Goal: Transaction & Acquisition: Book appointment/travel/reservation

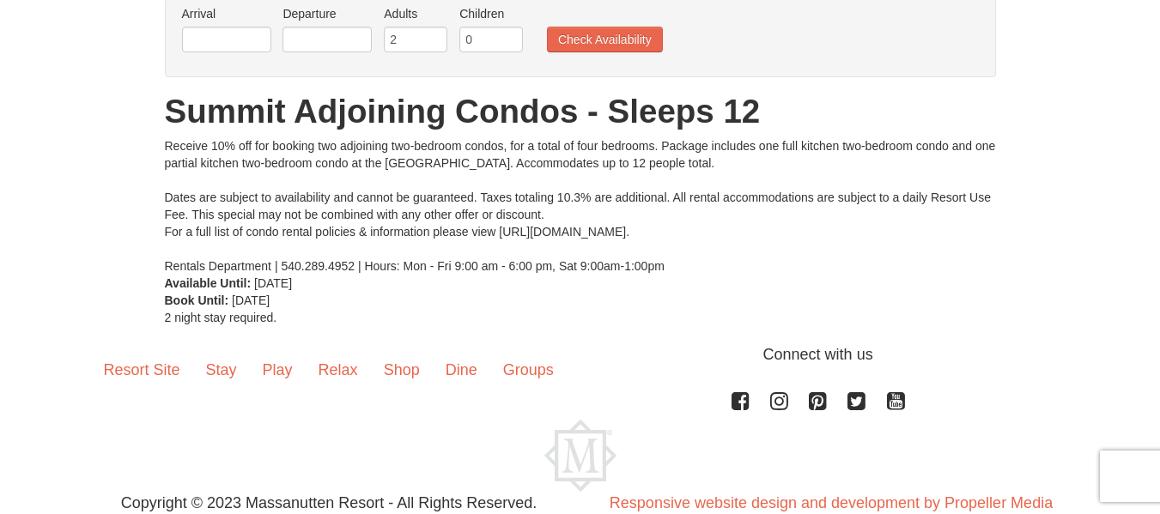
scroll to position [144, 0]
click at [232, 39] on input "text" at bounding box center [226, 39] width 89 height 26
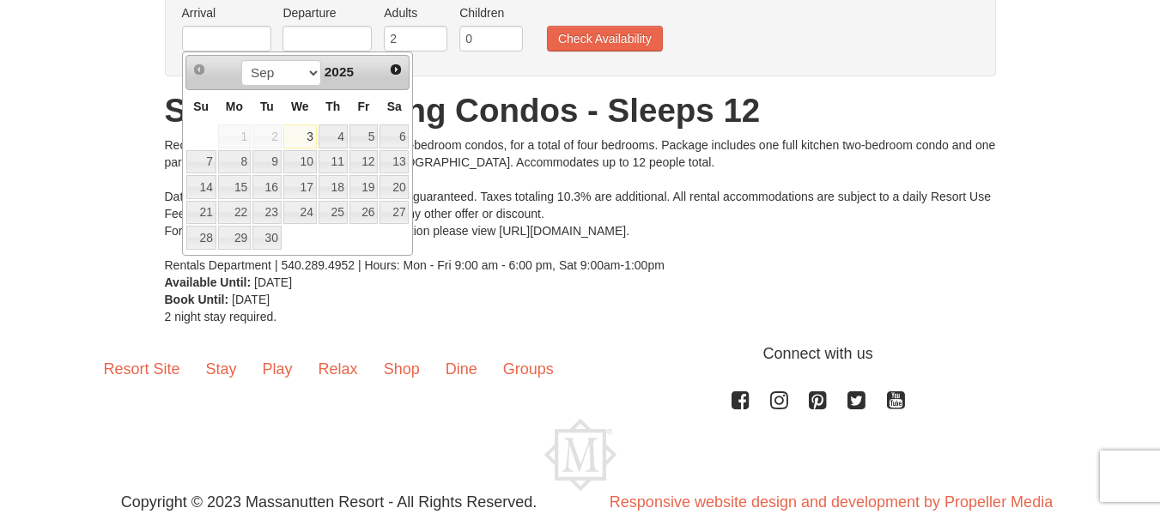
click at [368, 162] on link "12" at bounding box center [363, 162] width 29 height 24
type input "09/12/2025"
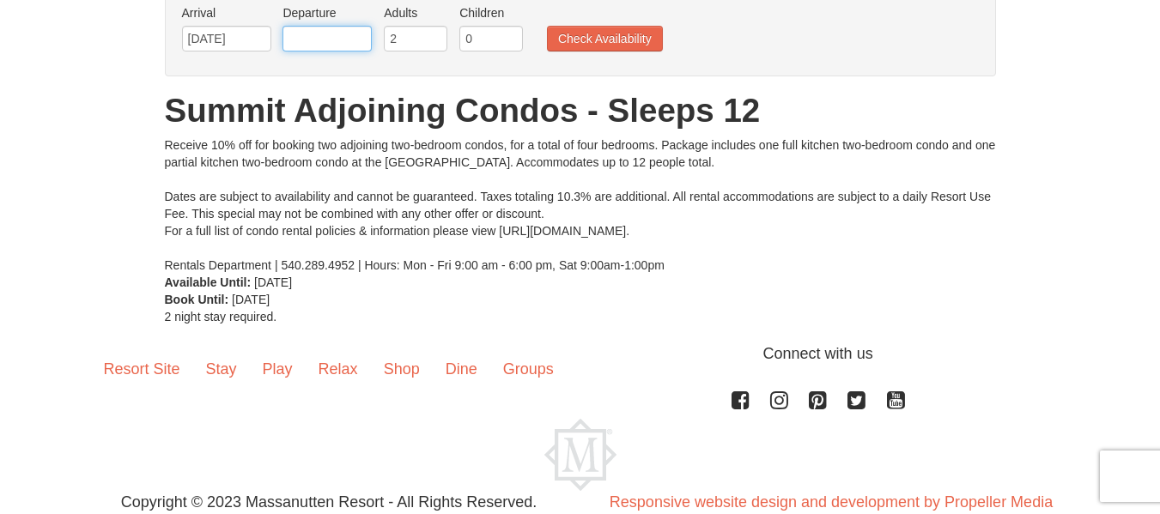
click at [339, 37] on input "text" at bounding box center [326, 39] width 89 height 26
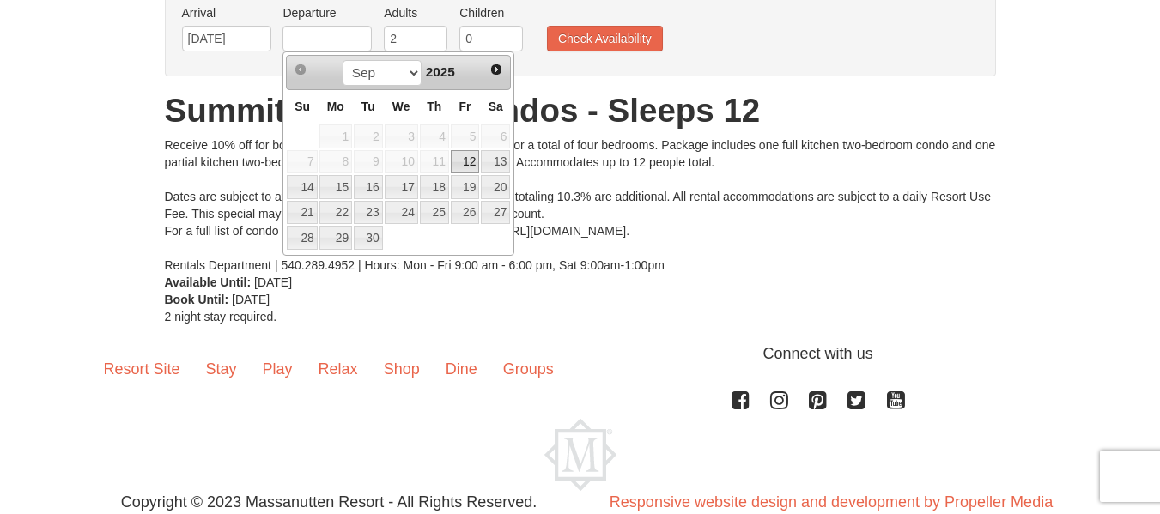
click at [312, 188] on link "14" at bounding box center [302, 187] width 30 height 24
type input "09/14/2025"
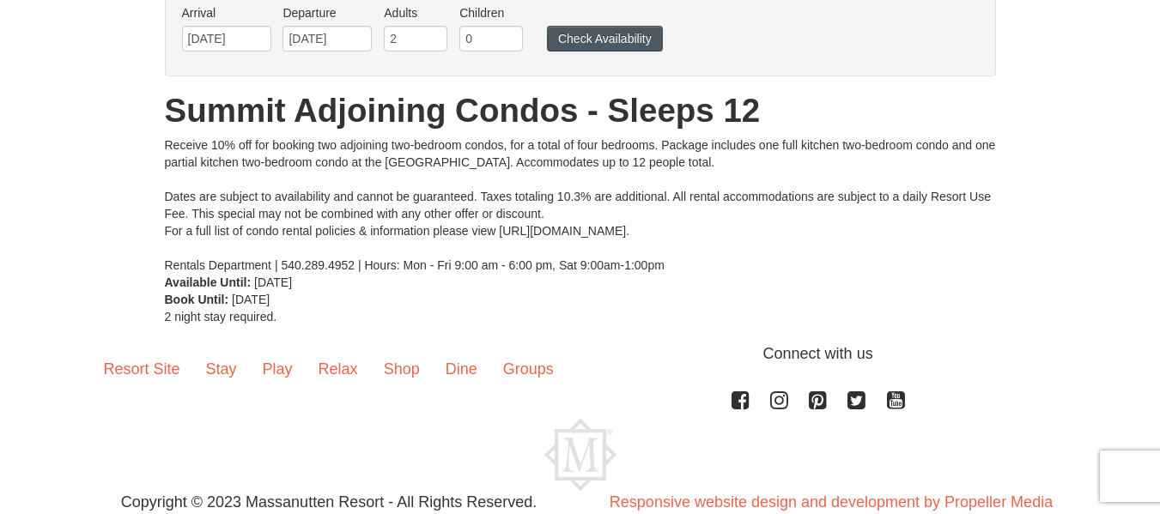
click at [617, 36] on button "Check Availability" at bounding box center [605, 39] width 116 height 26
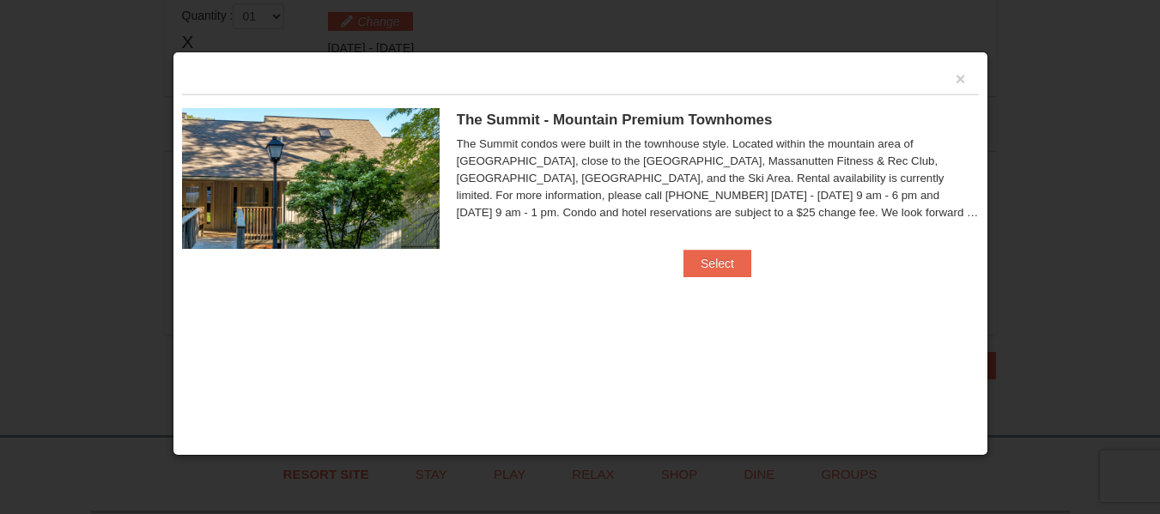
scroll to position [525, 0]
click at [892, 247] on div "The Summit - Mountain Premium Townhomes The Summit condos were built in the tow…" at bounding box center [580, 171] width 797 height 155
click at [956, 80] on button "×" at bounding box center [961, 78] width 10 height 17
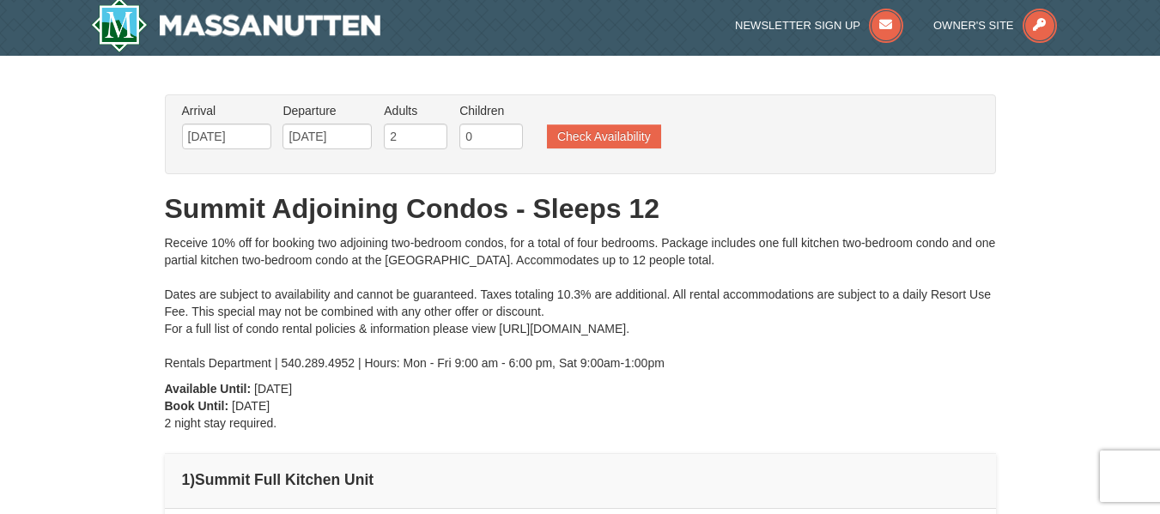
scroll to position [3, 0]
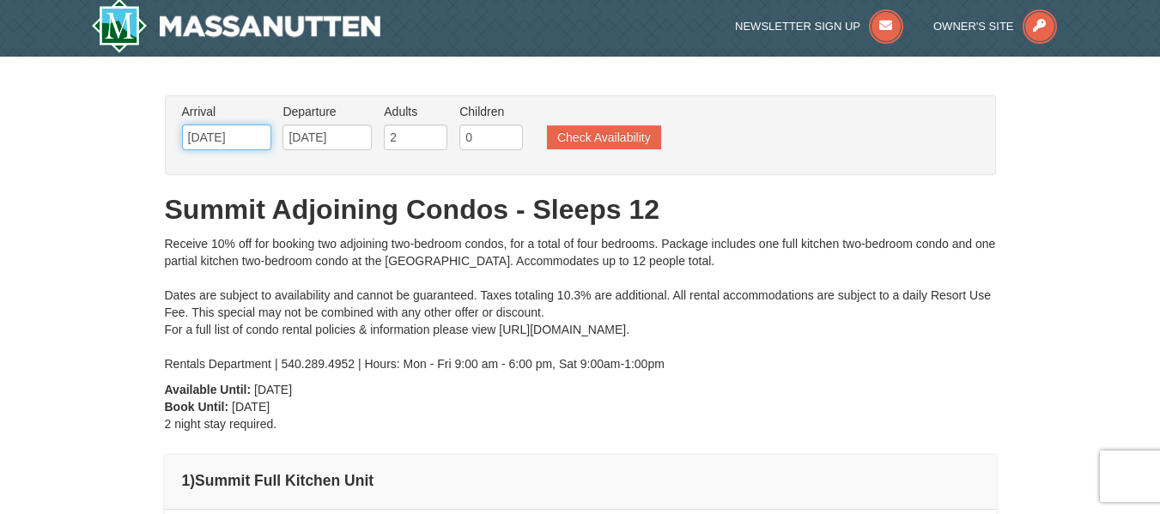
click at [251, 131] on input "09/12/2025" at bounding box center [226, 138] width 89 height 26
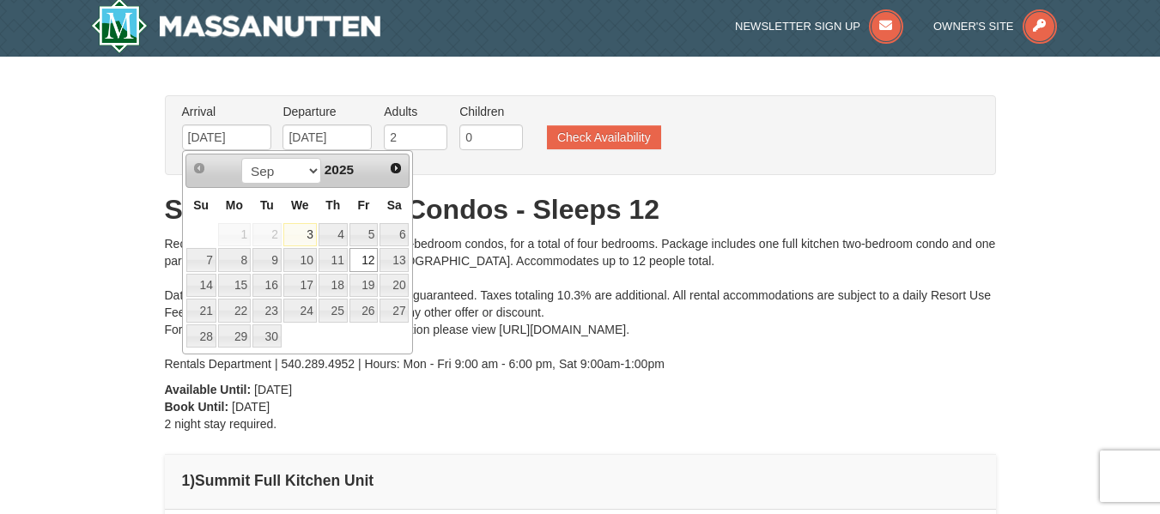
click at [370, 310] on link "26" at bounding box center [363, 311] width 29 height 24
type input "09/26/2025"
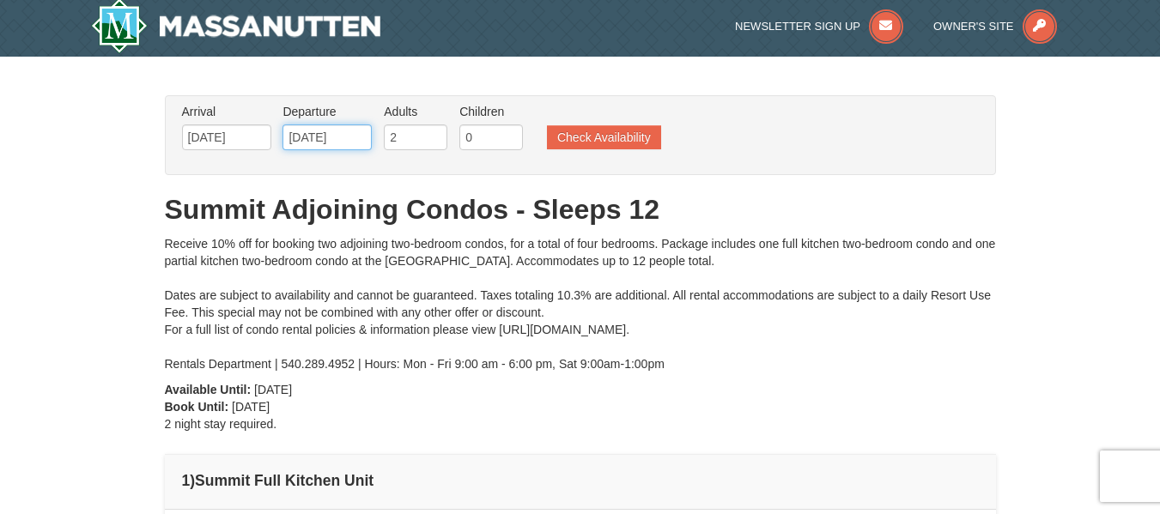
click at [335, 137] on input "09/26/2025" at bounding box center [326, 138] width 89 height 26
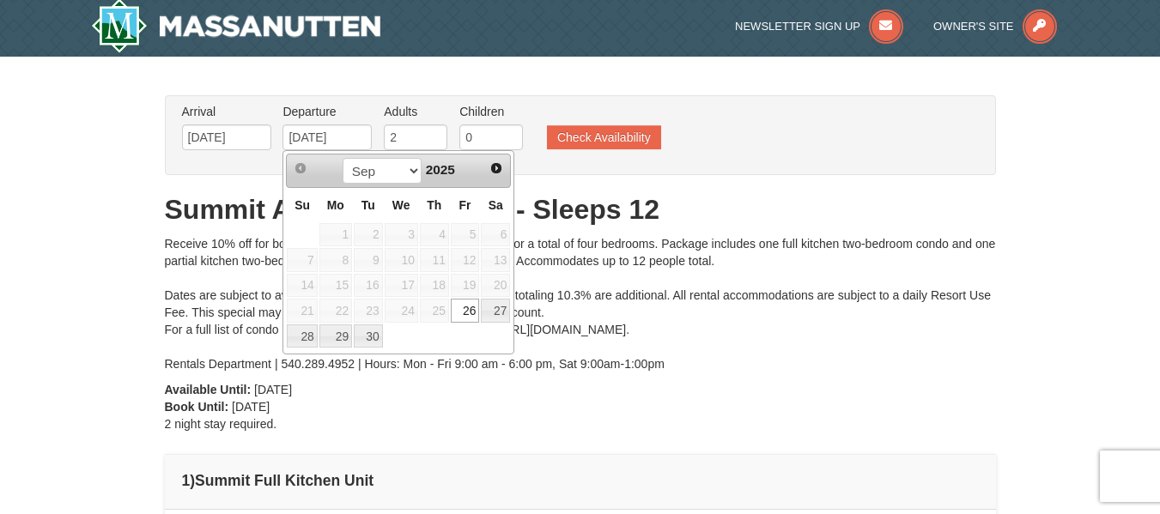
click at [368, 335] on link "30" at bounding box center [368, 337] width 29 height 24
type input "09/30/2025"
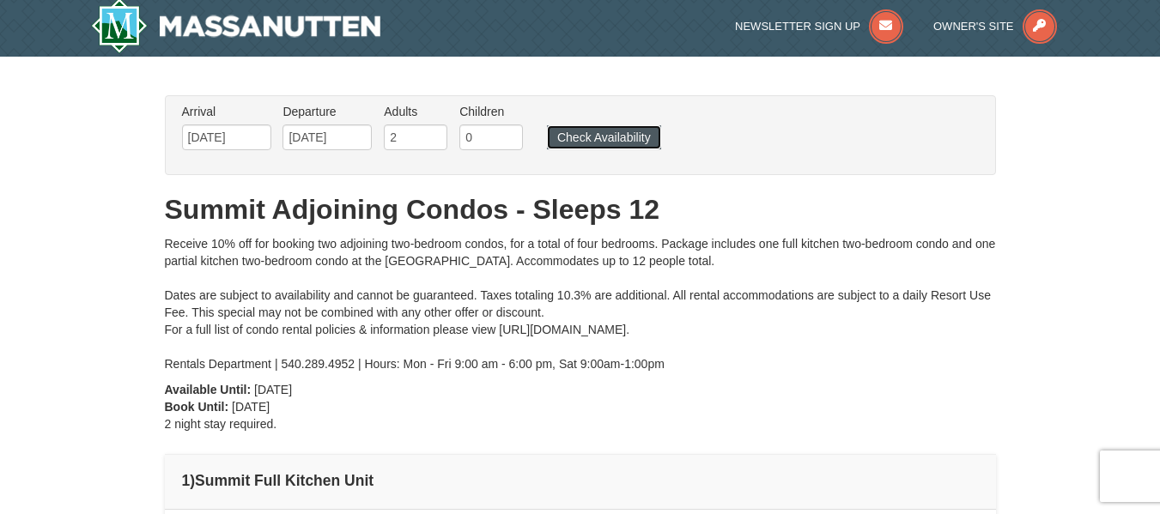
click at [620, 138] on button "Check Availability" at bounding box center [604, 137] width 114 height 24
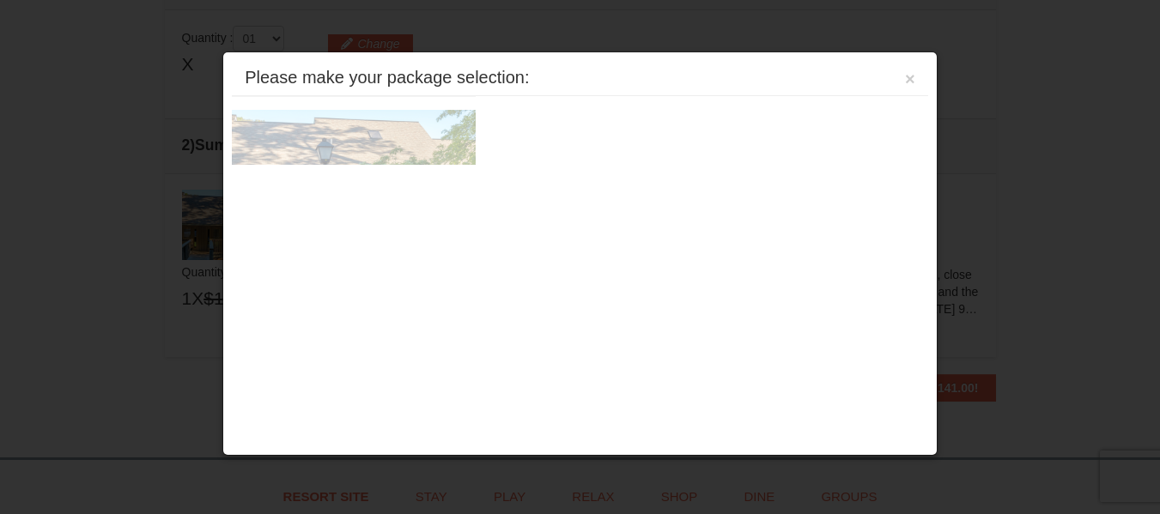
scroll to position [525, 0]
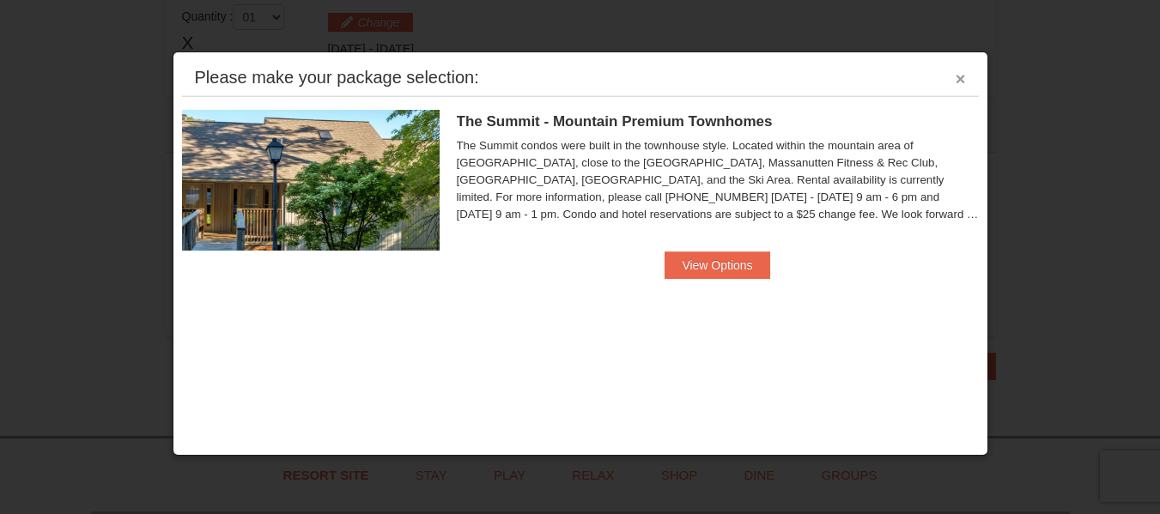
click at [960, 78] on button "×" at bounding box center [961, 78] width 10 height 17
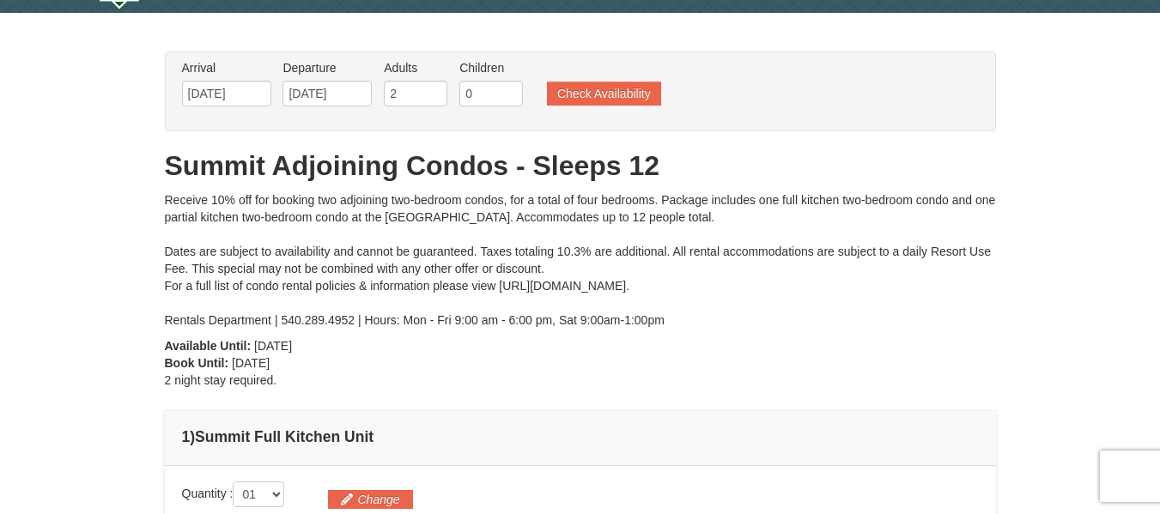
scroll to position [0, 0]
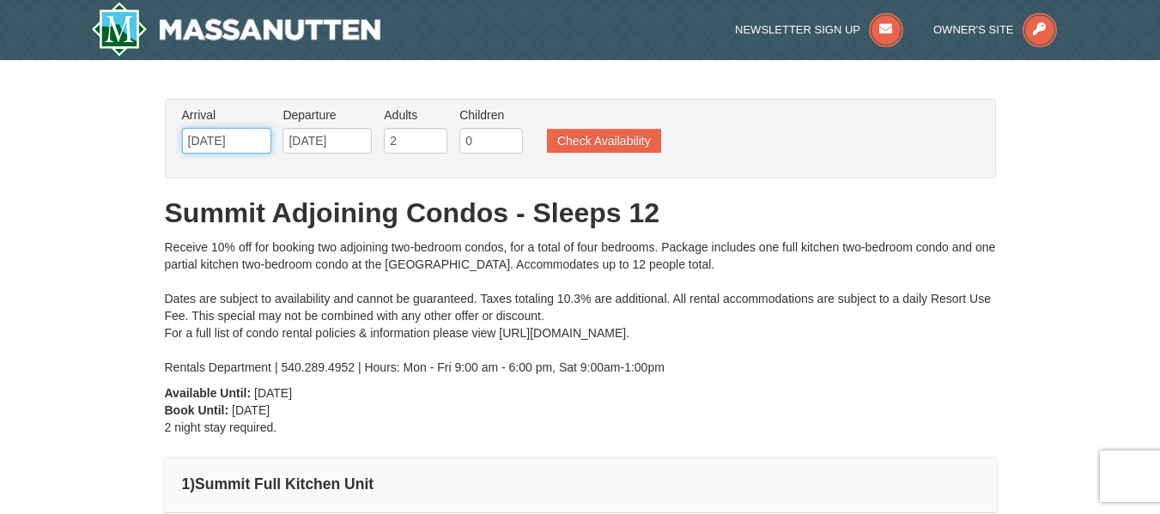
click at [251, 132] on input "[DATE]" at bounding box center [226, 141] width 89 height 26
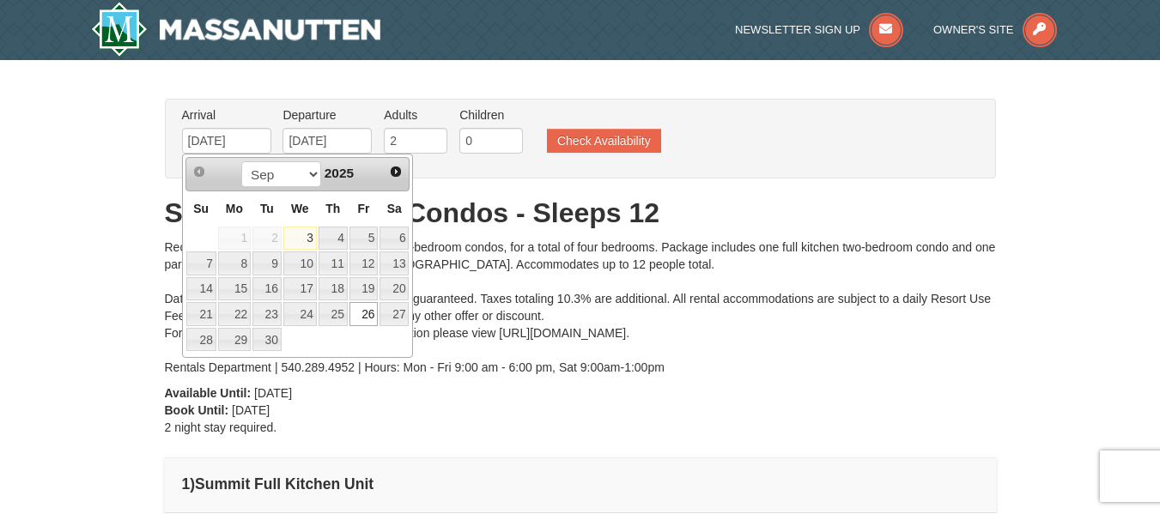
click at [400, 174] on span "Next" at bounding box center [396, 172] width 14 height 14
click at [207, 262] on link "5" at bounding box center [201, 264] width 30 height 24
type input "10/05/2025"
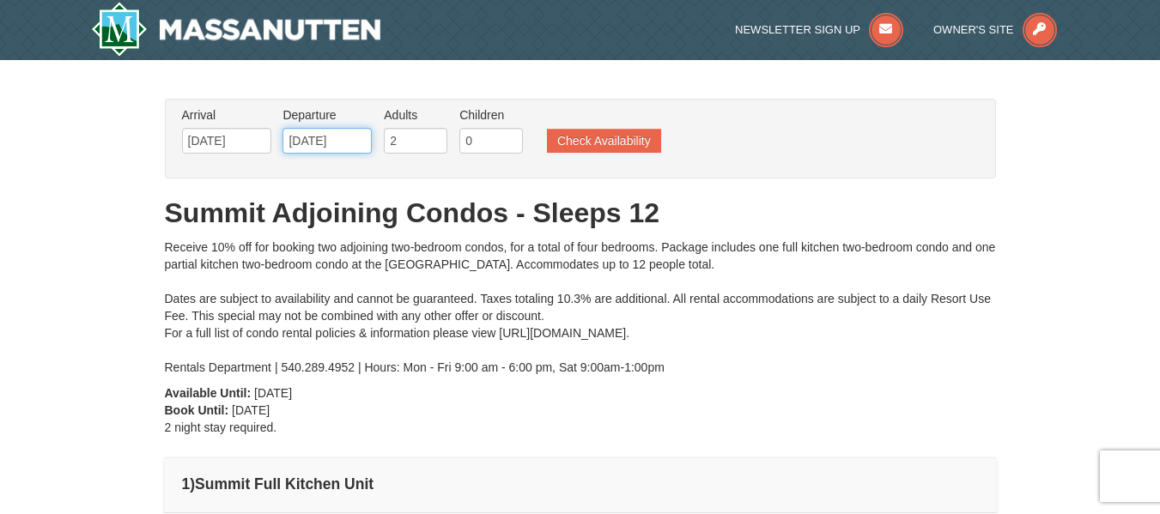
click at [327, 143] on input "10/05/2025" at bounding box center [326, 141] width 89 height 26
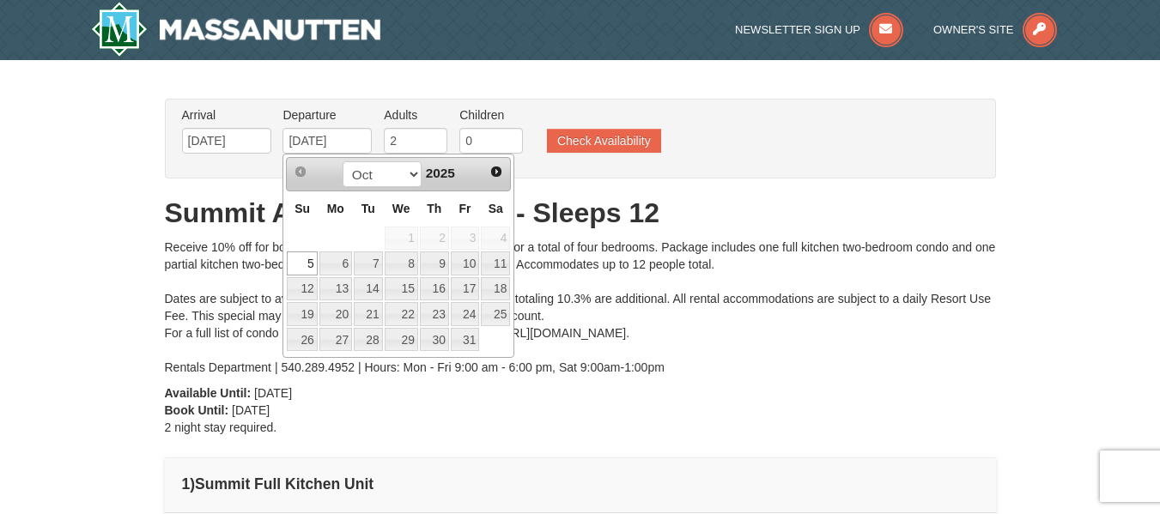
click at [310, 287] on link "12" at bounding box center [302, 289] width 30 height 24
type input "10/12/2025"
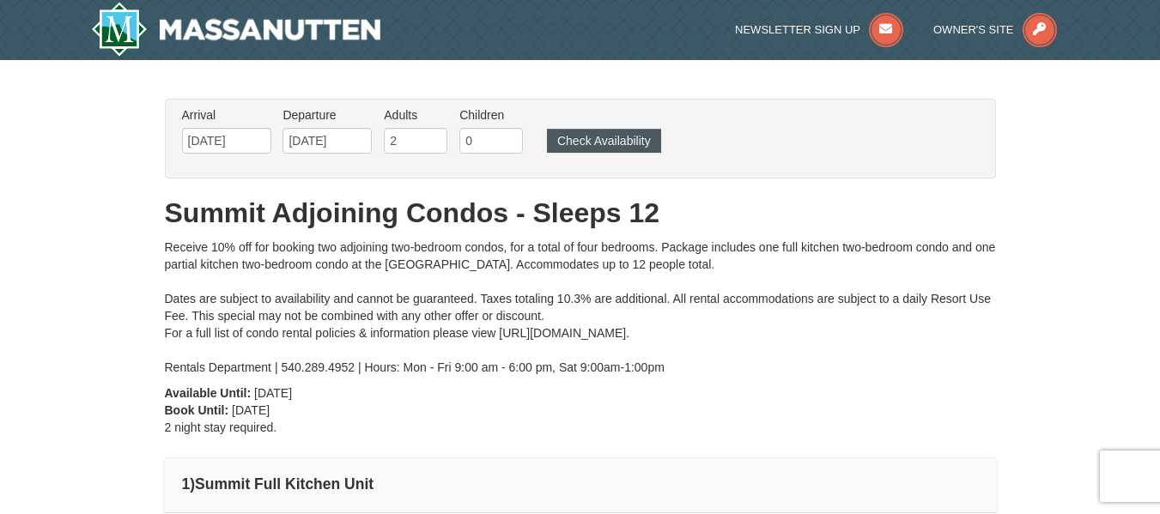
click at [611, 147] on button "Check Availability" at bounding box center [604, 141] width 114 height 24
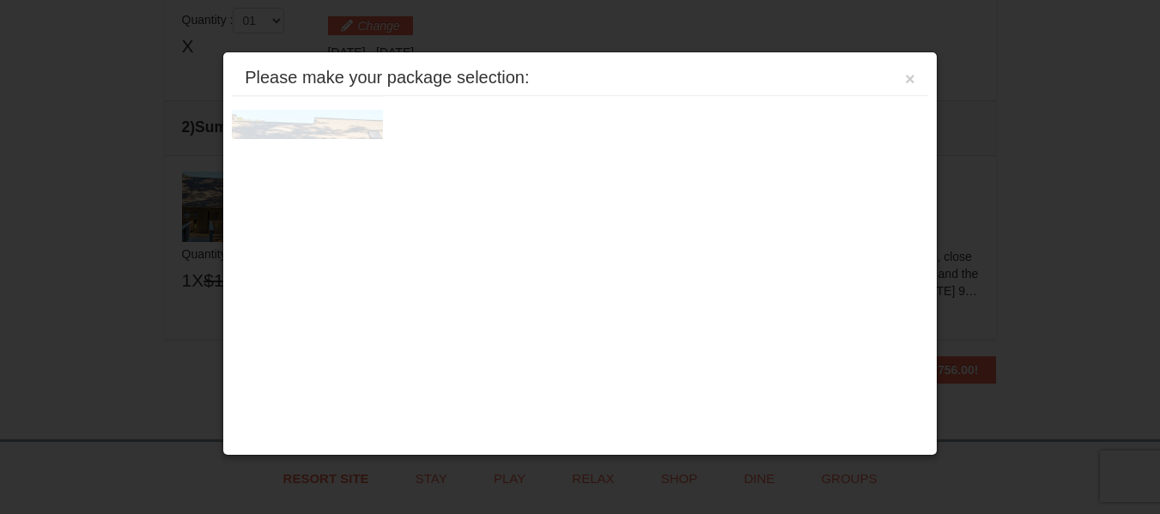
scroll to position [525, 0]
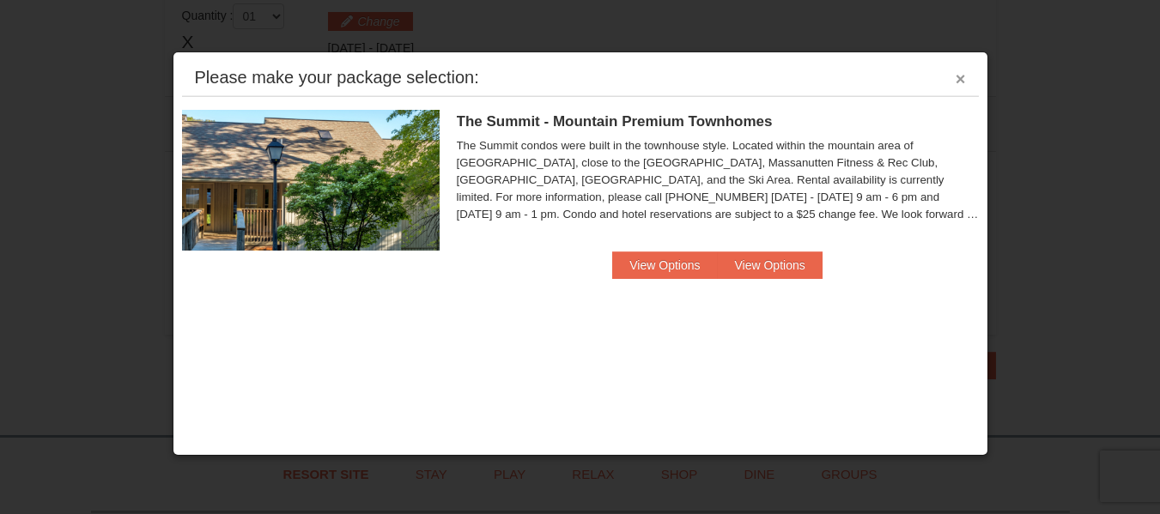
click at [958, 76] on button "×" at bounding box center [961, 78] width 10 height 17
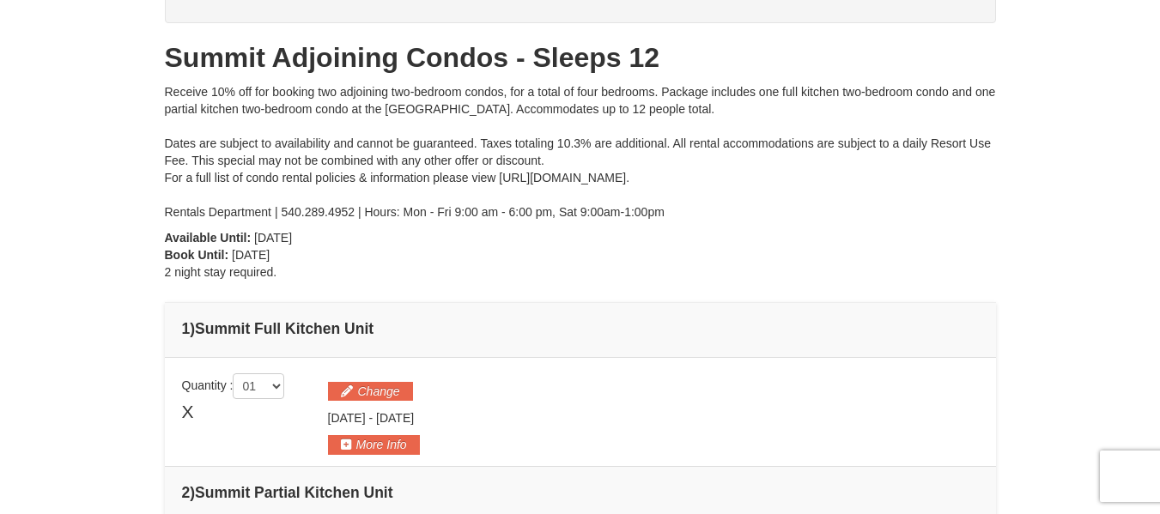
scroll to position [0, 0]
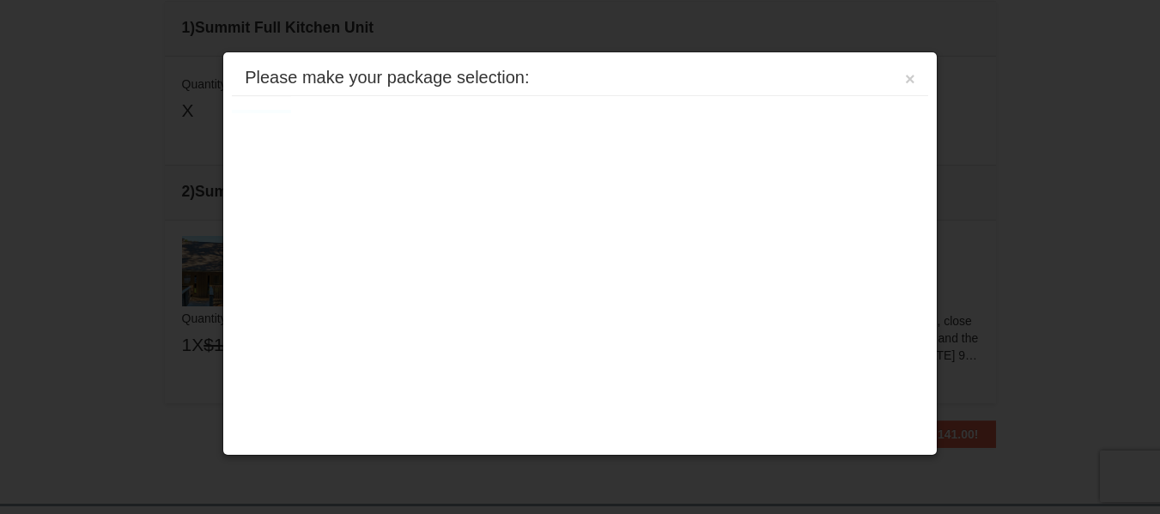
scroll to position [525, 0]
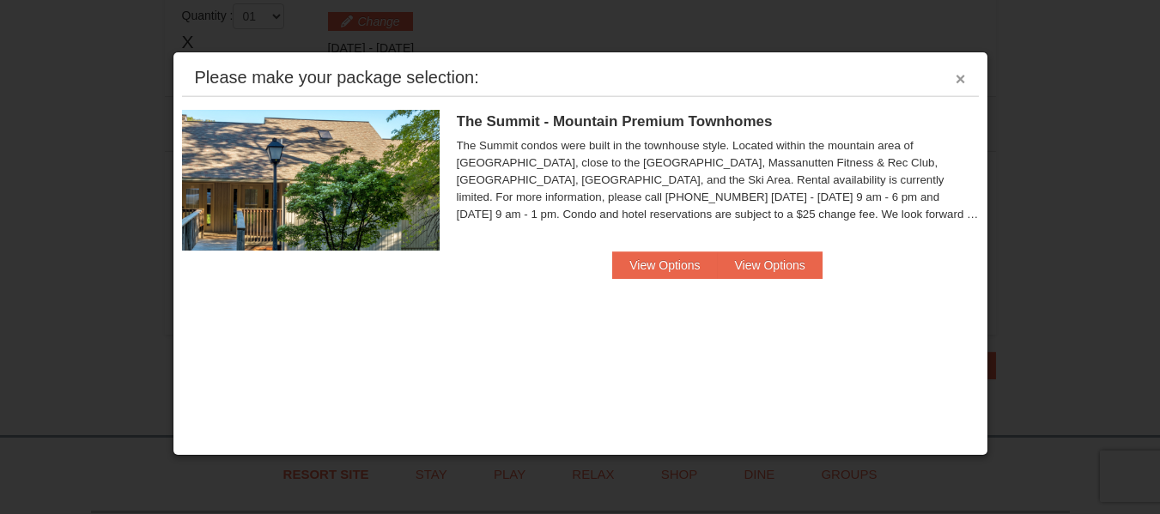
click at [961, 82] on button "×" at bounding box center [961, 78] width 10 height 17
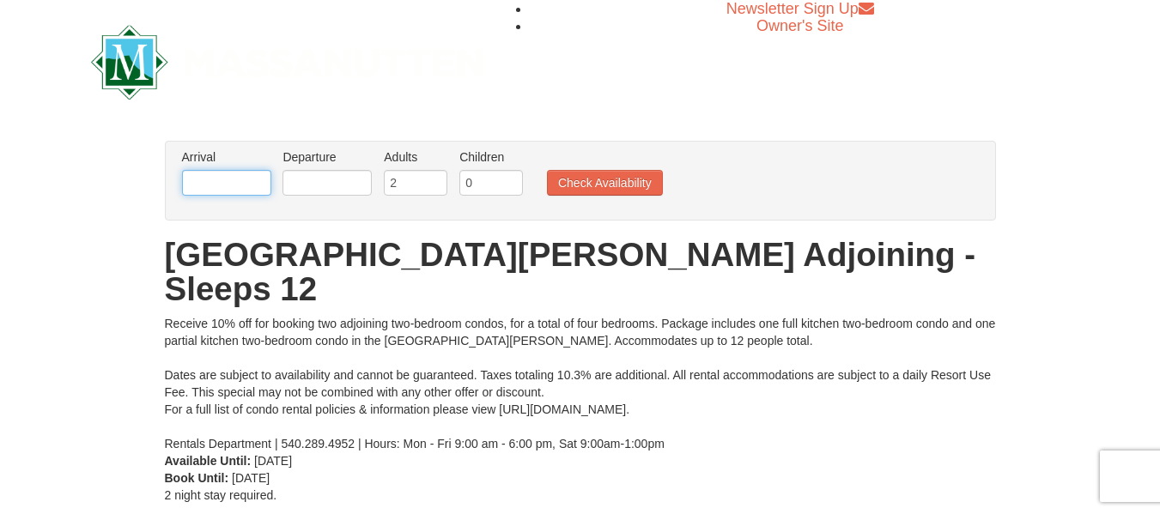
click at [219, 174] on input "text" at bounding box center [226, 183] width 89 height 26
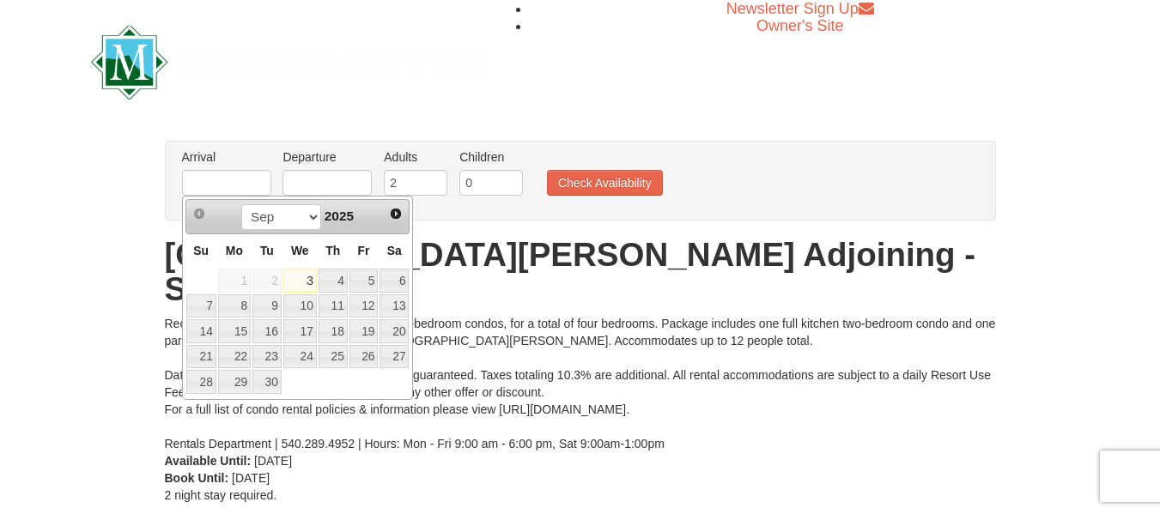
click at [204, 354] on link "21" at bounding box center [201, 357] width 30 height 24
type input "[DATE]"
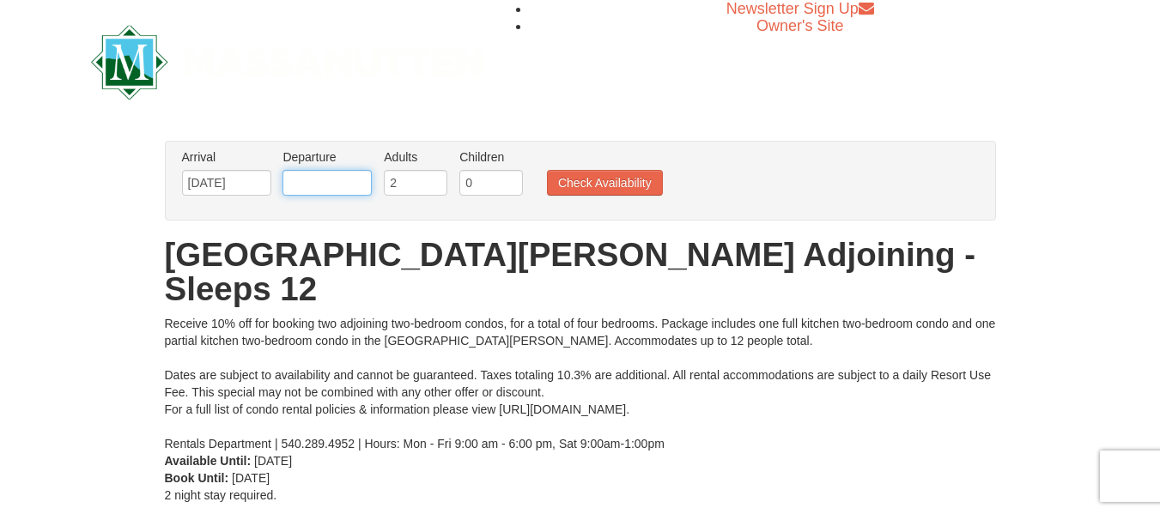
click at [339, 180] on input "text" at bounding box center [326, 183] width 89 height 26
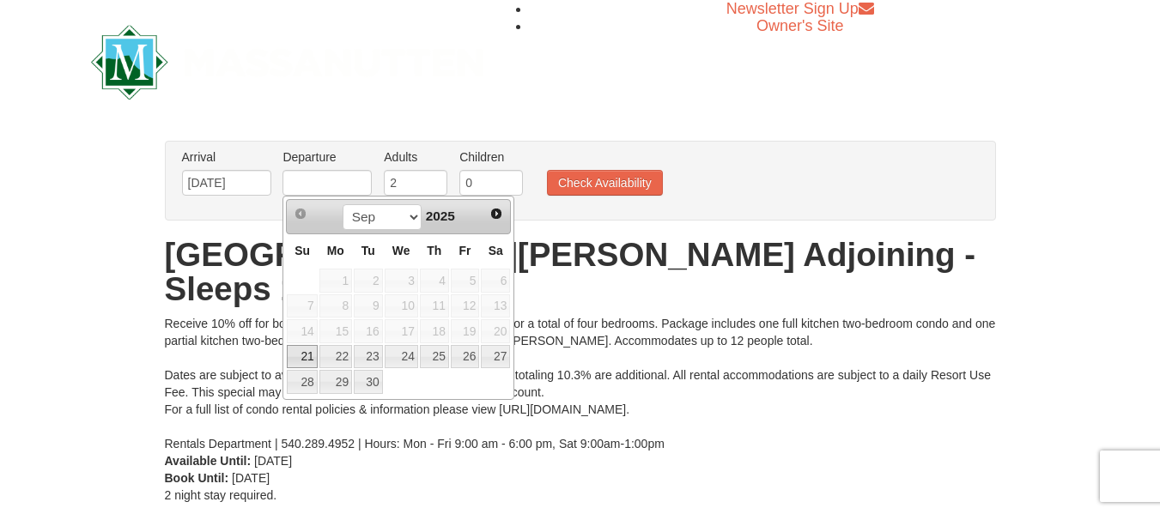
click at [300, 378] on link "28" at bounding box center [302, 382] width 30 height 24
type input "[DATE]"
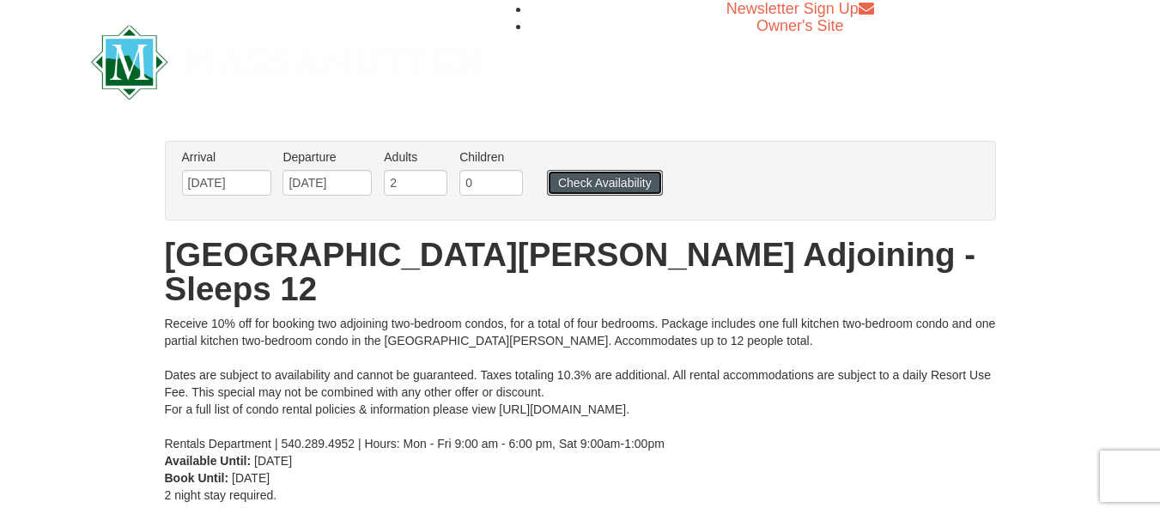
click at [607, 184] on button "Check Availability" at bounding box center [605, 183] width 116 height 26
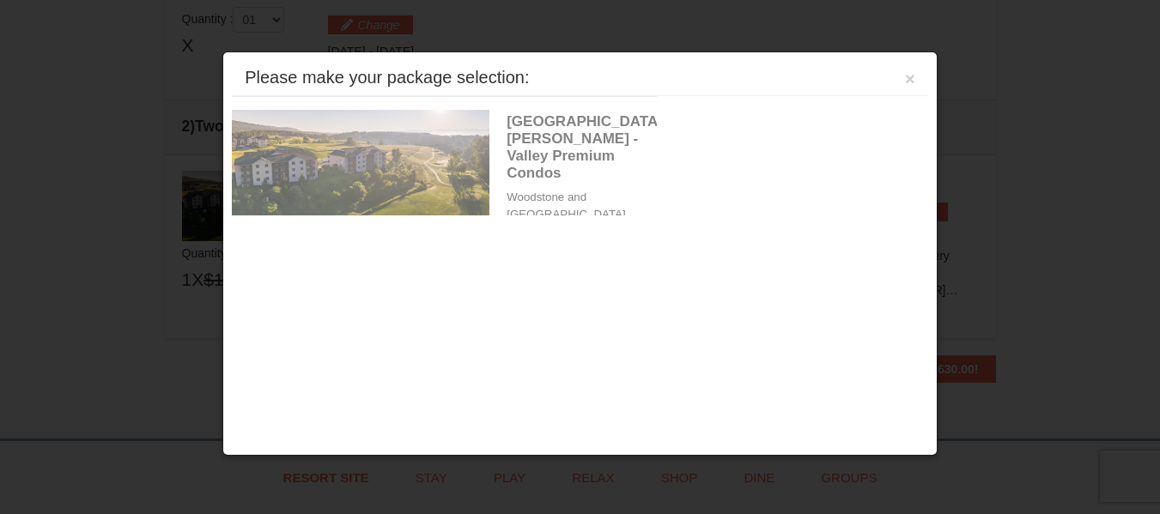
scroll to position [525, 0]
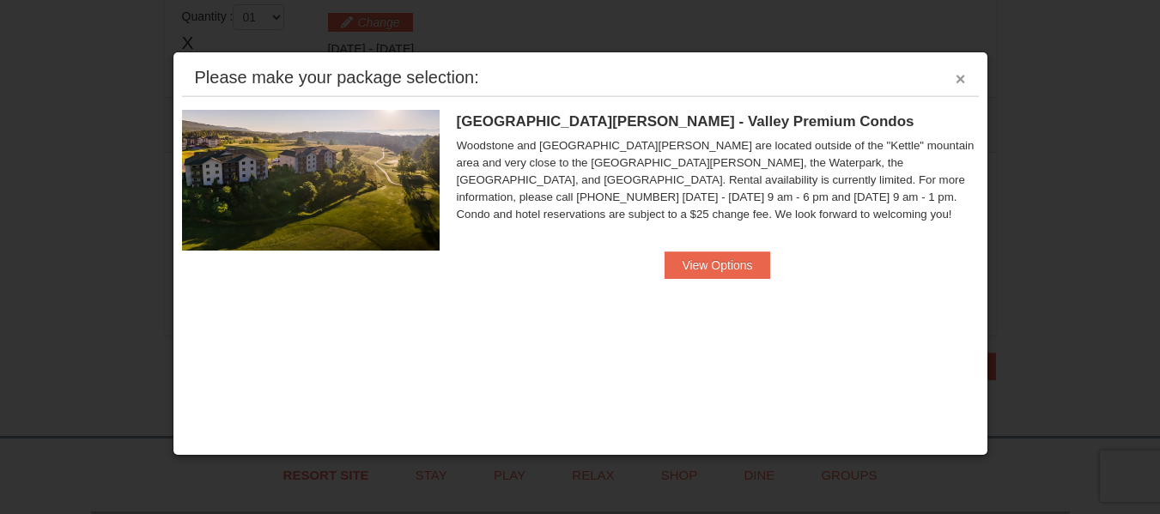
click at [957, 78] on button "×" at bounding box center [961, 78] width 10 height 17
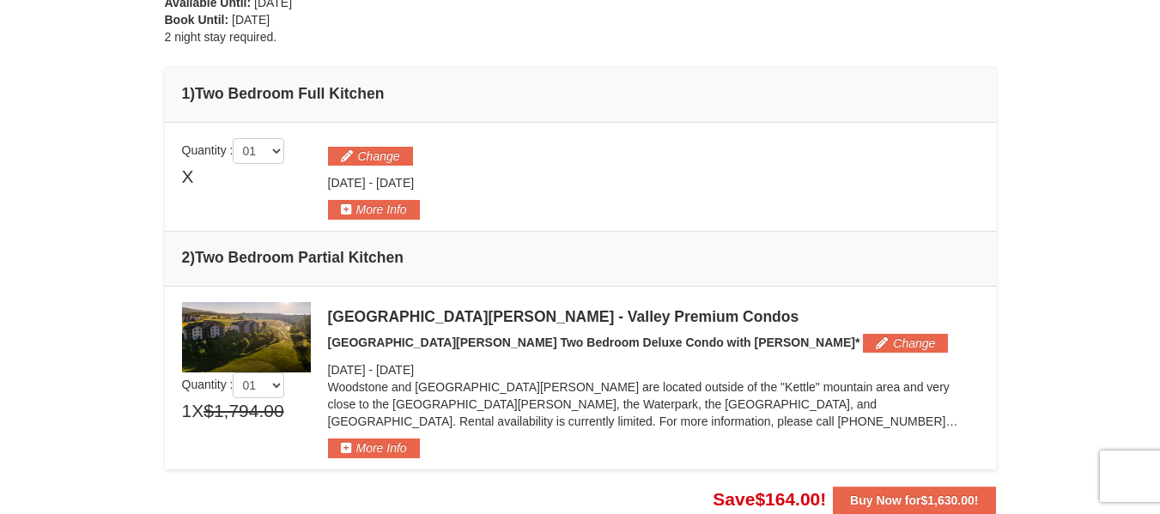
scroll to position [386, 0]
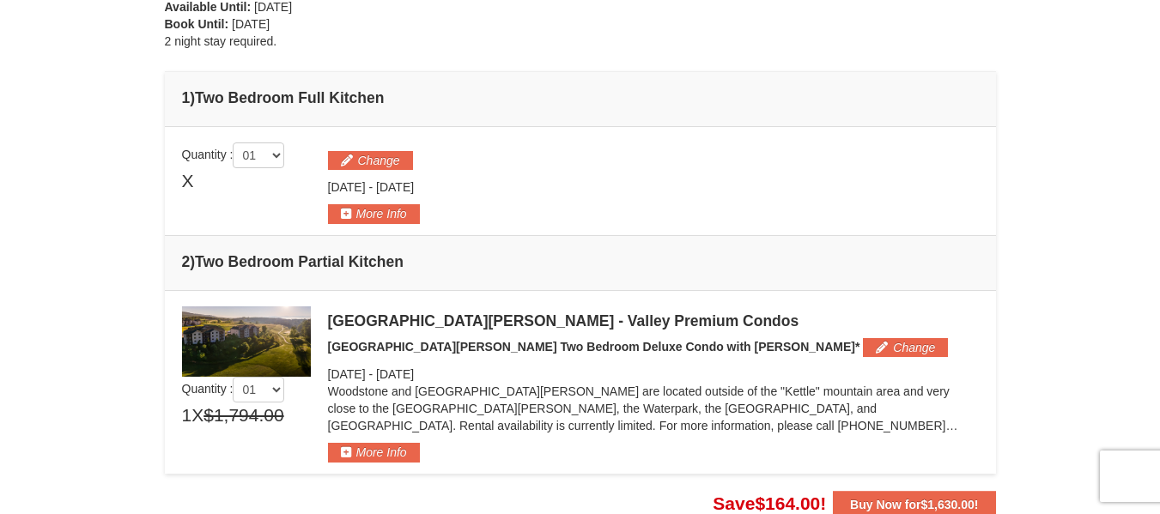
click at [269, 341] on img at bounding box center [246, 342] width 129 height 70
click at [568, 322] on div "[GEOGRAPHIC_DATA][PERSON_NAME] - Valley Premium Condos" at bounding box center [653, 321] width 651 height 17
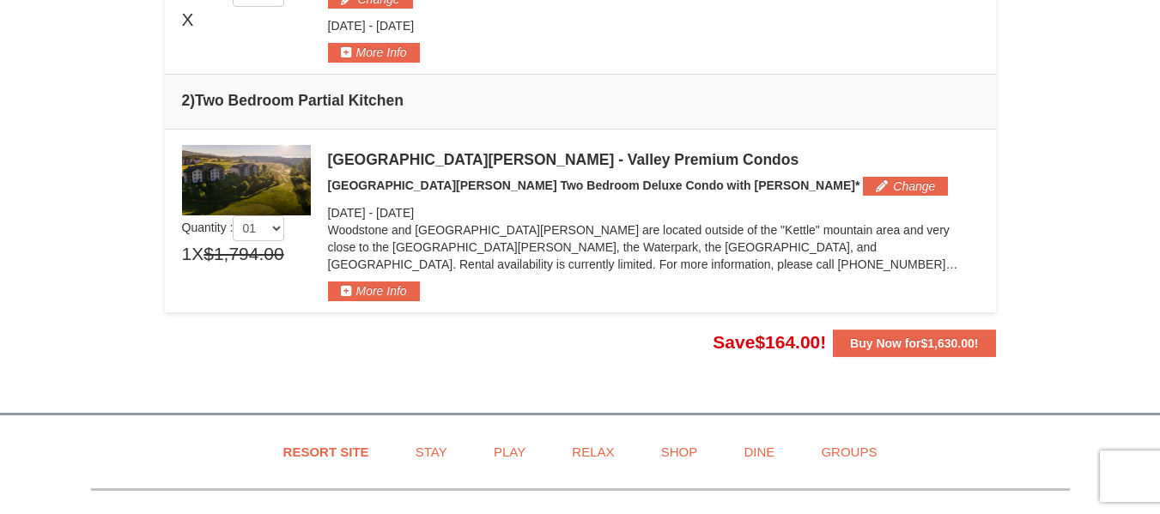
scroll to position [550, 0]
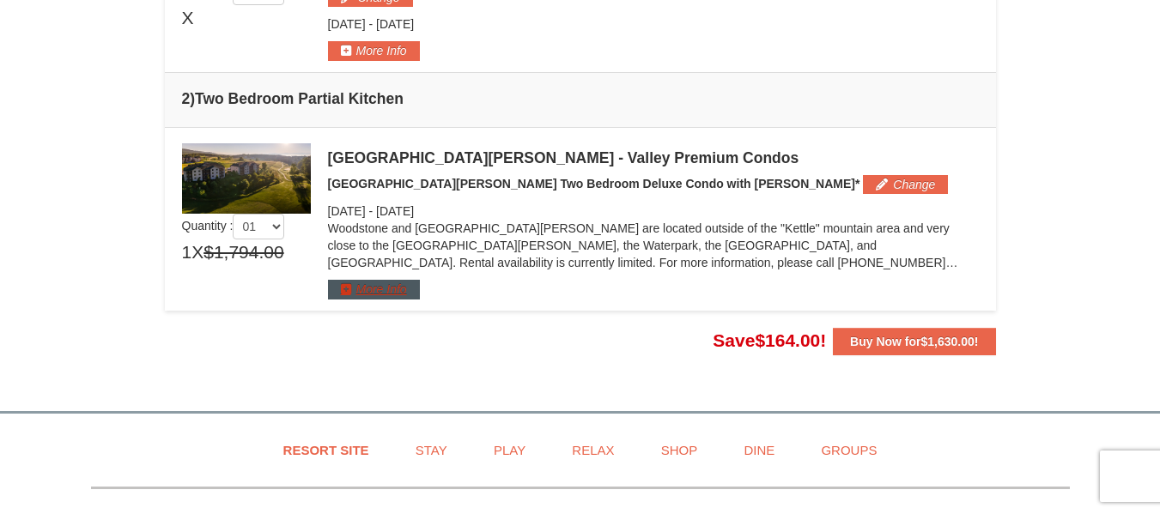
click at [392, 283] on button "More Info" at bounding box center [374, 289] width 92 height 19
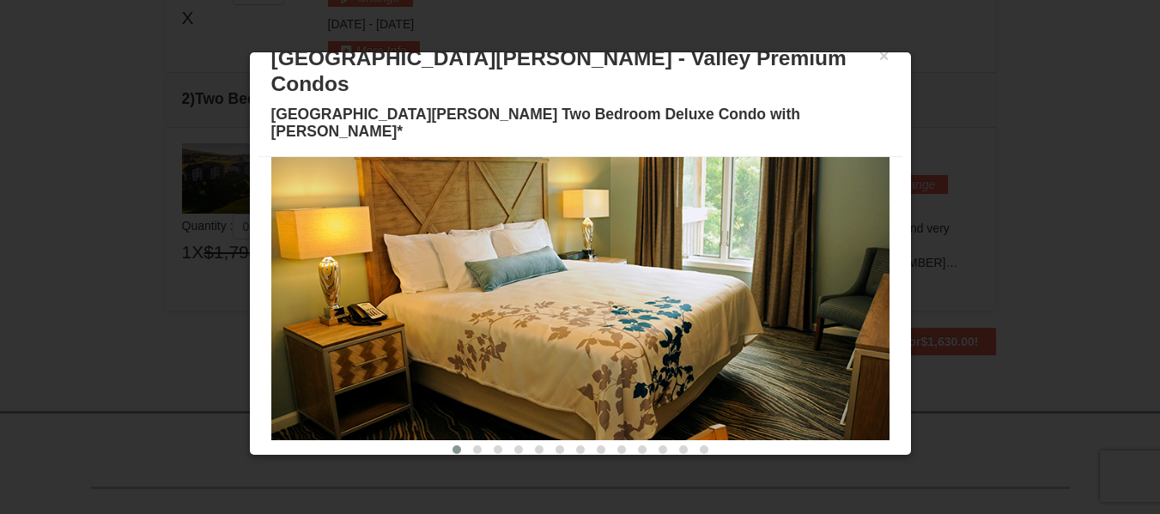
scroll to position [0, 0]
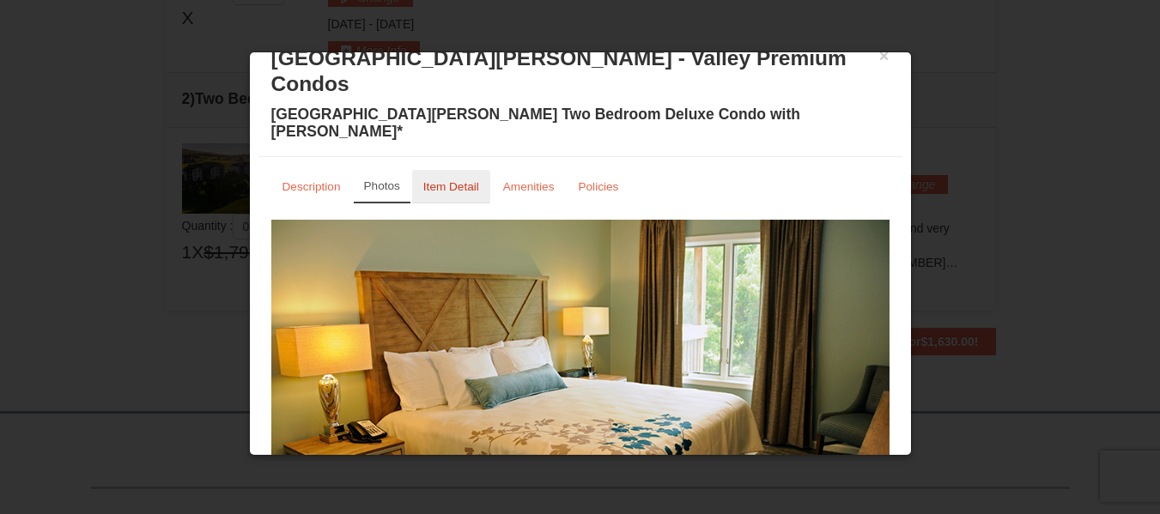
click at [465, 180] on small "Item Detail" at bounding box center [451, 186] width 56 height 13
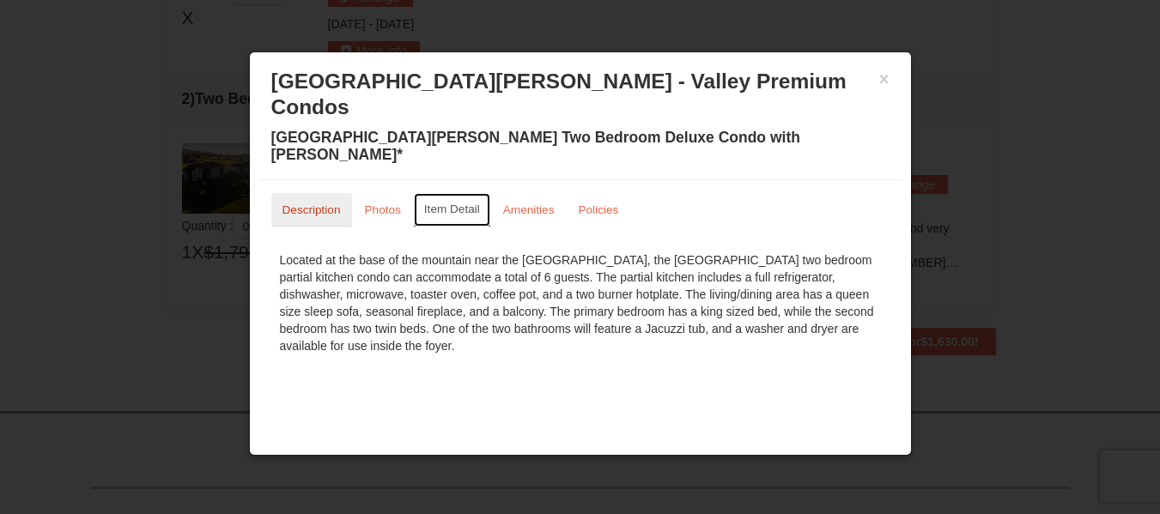
click at [326, 203] on small "Description" at bounding box center [311, 209] width 58 height 13
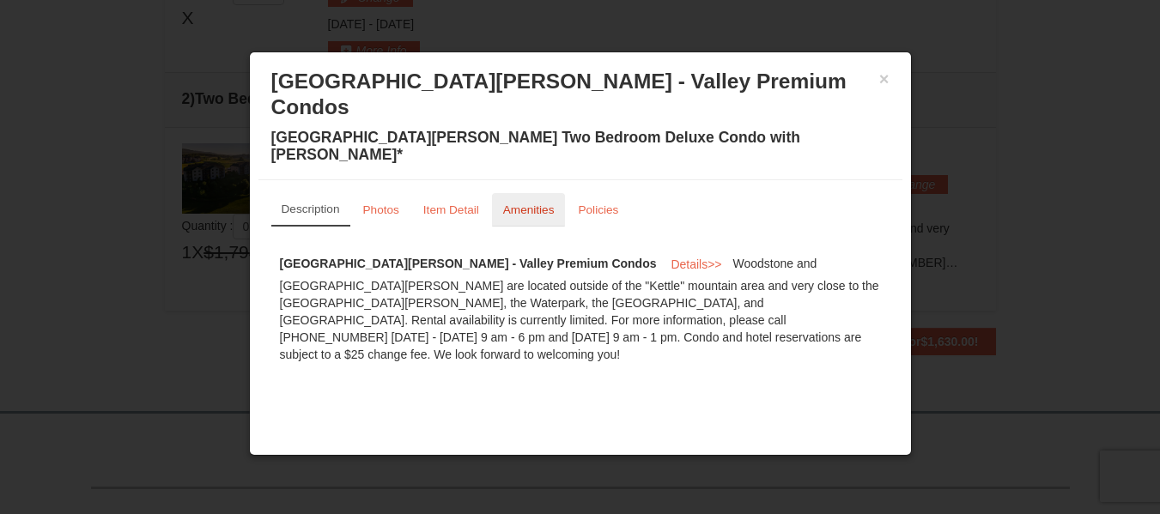
click at [538, 203] on small "Amenities" at bounding box center [529, 209] width 52 height 13
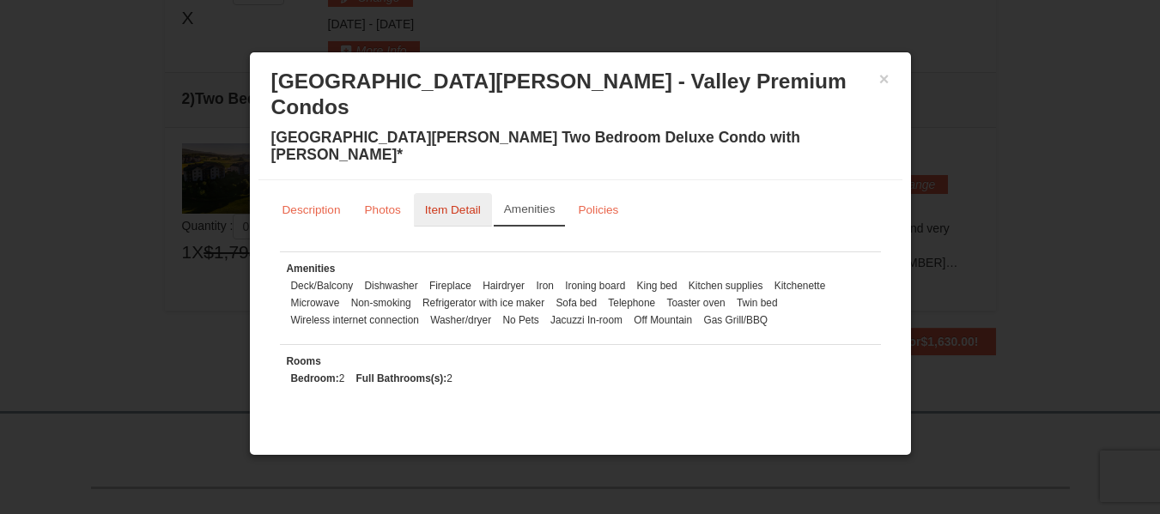
click at [462, 203] on small "Item Detail" at bounding box center [453, 209] width 56 height 13
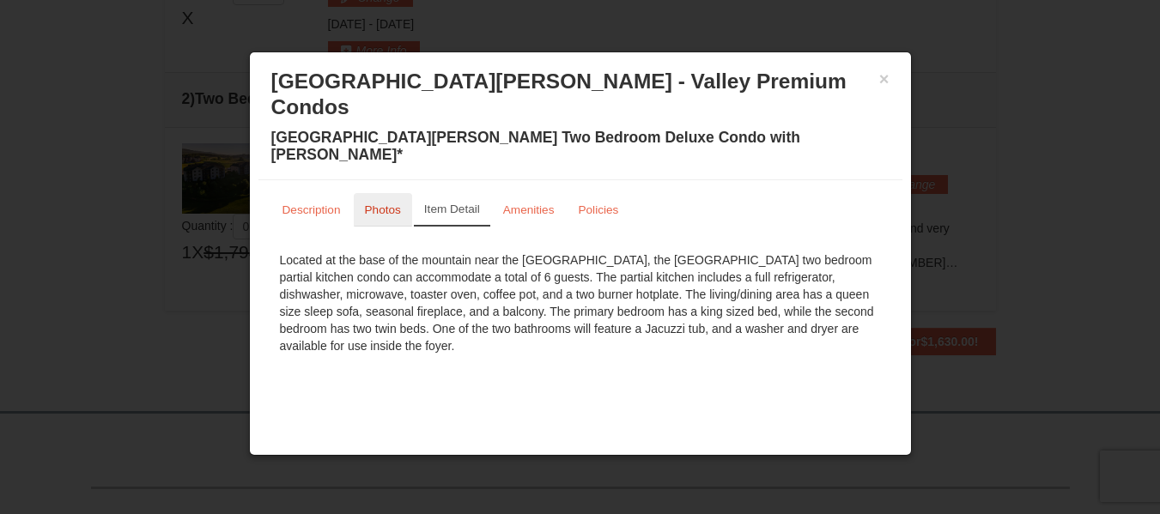
click at [387, 203] on small "Photos" at bounding box center [383, 209] width 36 height 13
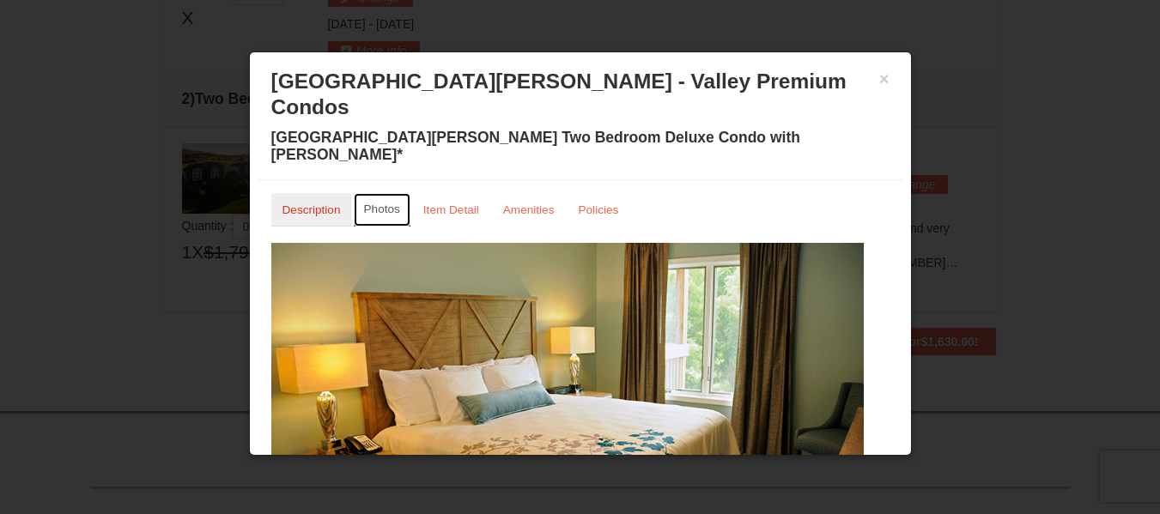
click at [313, 203] on small "Description" at bounding box center [311, 209] width 58 height 13
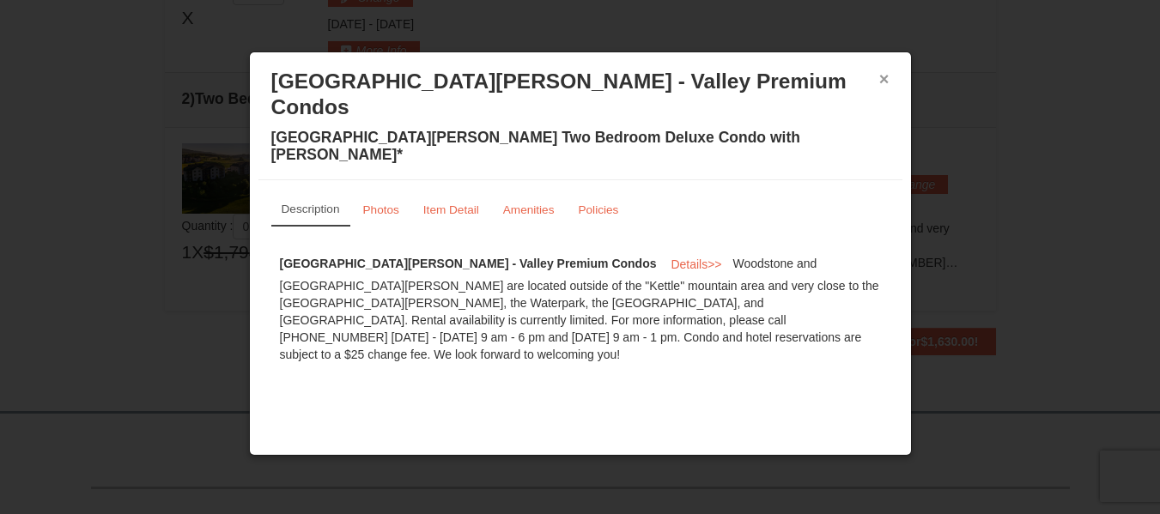
click at [883, 78] on button "×" at bounding box center [884, 78] width 10 height 17
